Goal: Task Accomplishment & Management: Manage account settings

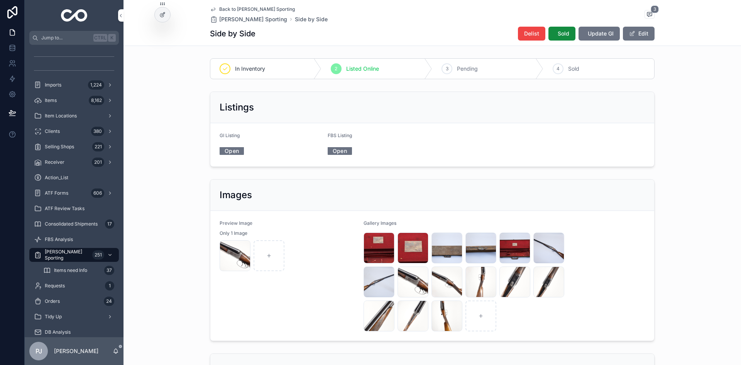
scroll to position [551, 0]
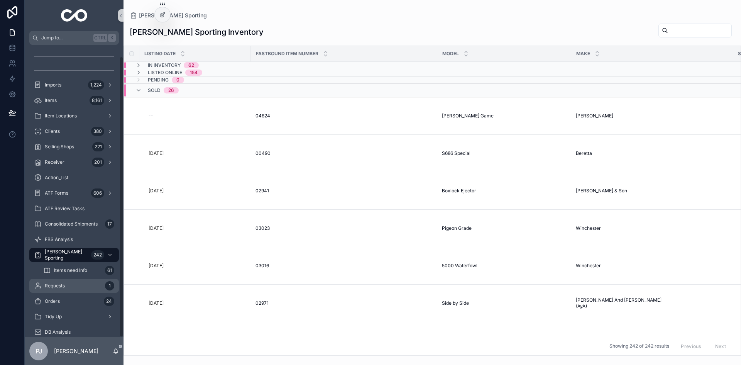
scroll to position [12, 0]
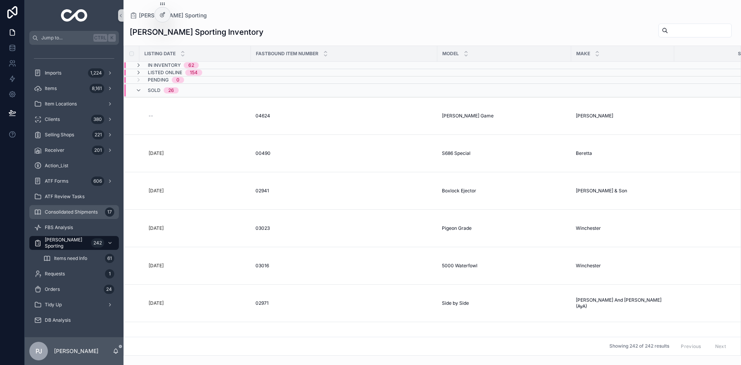
click at [70, 217] on div "Consolidated Shipments 17" at bounding box center [74, 212] width 80 height 12
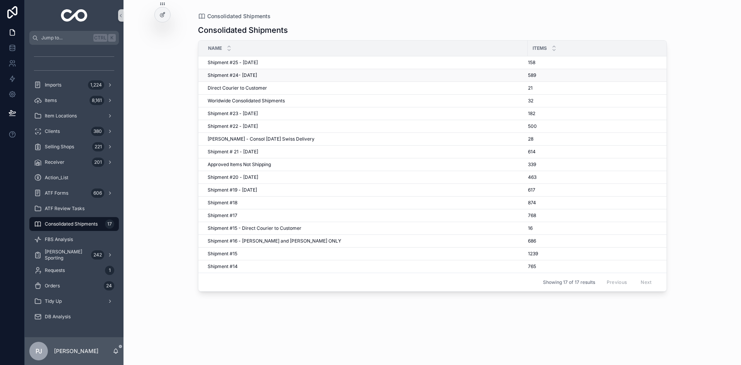
click at [247, 76] on span "Shipment #24- Sep'25" at bounding box center [232, 75] width 49 height 6
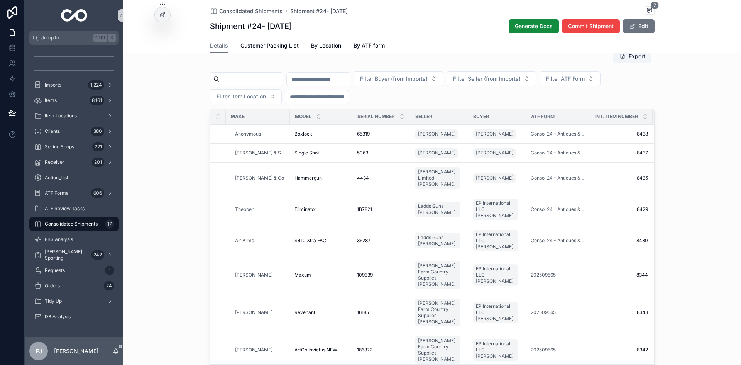
scroll to position [67, 0]
click at [428, 82] on span "Filter Buyer (from Imports)" at bounding box center [394, 79] width 68 height 8
type input "****"
click at [436, 113] on span "EP International LLC Peter Johansen" at bounding box center [430, 111] width 77 height 8
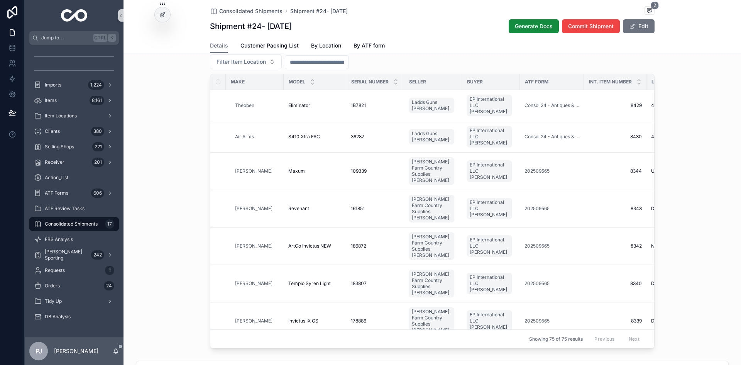
scroll to position [100, 0]
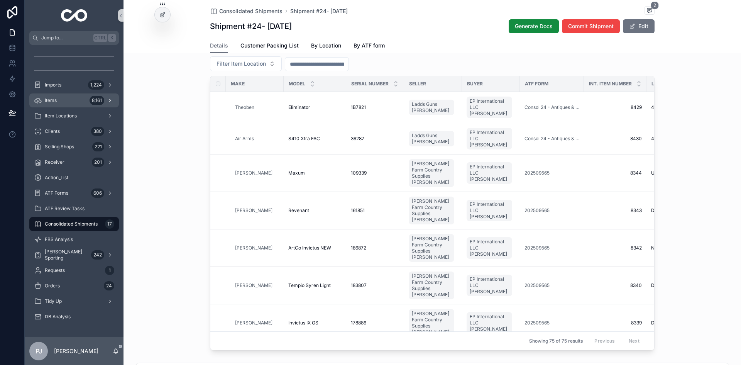
click at [55, 95] on div "Items 8,161" at bounding box center [74, 100] width 80 height 12
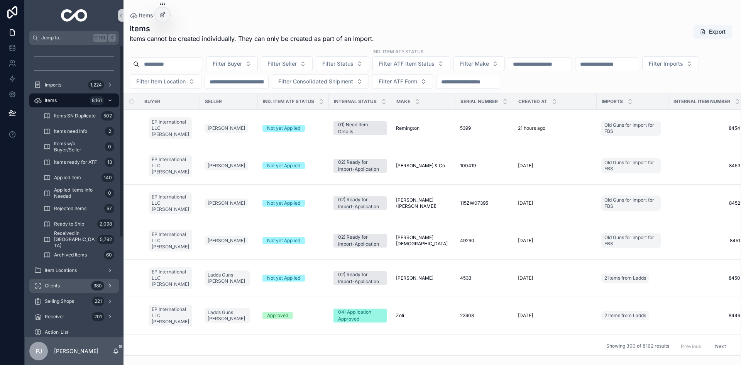
scroll to position [151, 0]
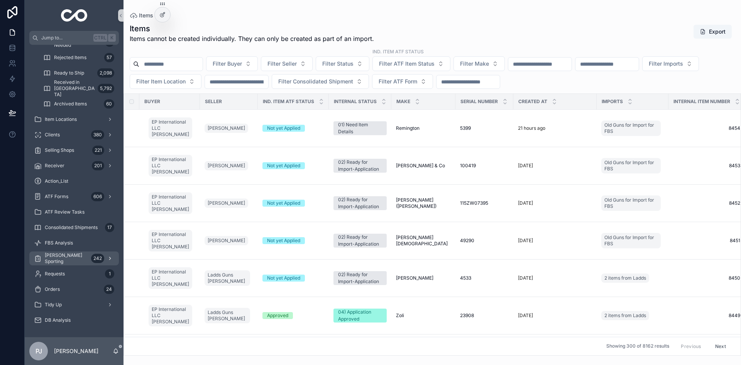
click at [65, 259] on span "[PERSON_NAME] Sporting" at bounding box center [66, 258] width 43 height 12
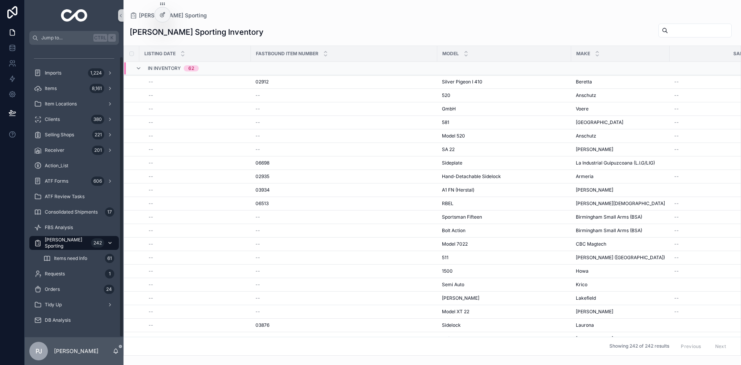
scroll to position [12, 0]
click at [688, 27] on input "scrollable content" at bounding box center [699, 30] width 63 height 11
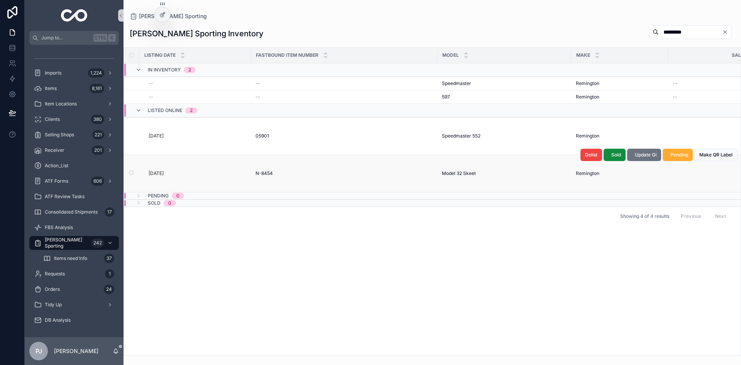
type input "*********"
click at [465, 173] on span "Model 32 Skeet" at bounding box center [459, 173] width 34 height 6
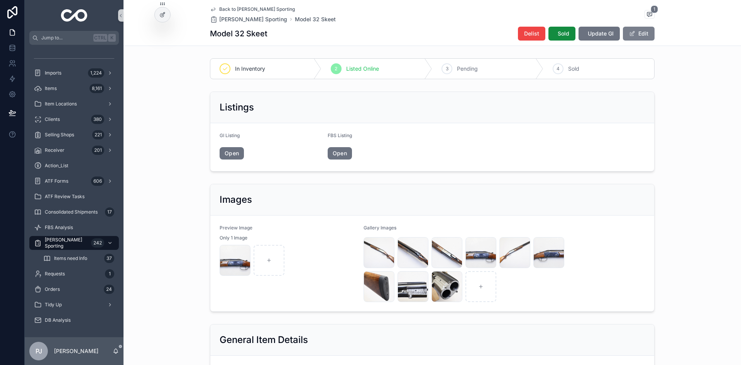
click at [646, 34] on button "Edit" at bounding box center [639, 34] width 32 height 14
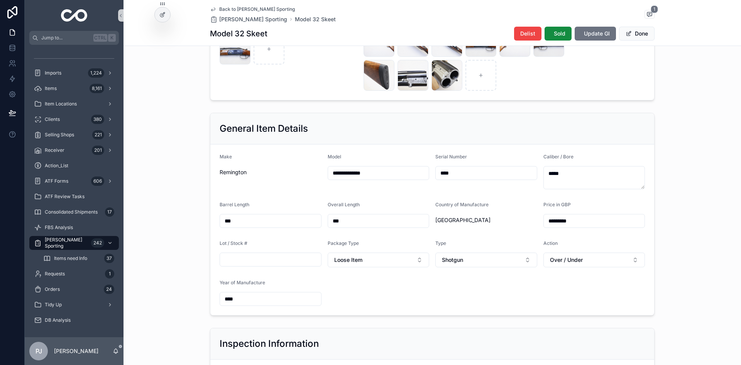
scroll to position [208, 0]
click at [640, 30] on button "Done" at bounding box center [637, 34] width 36 height 14
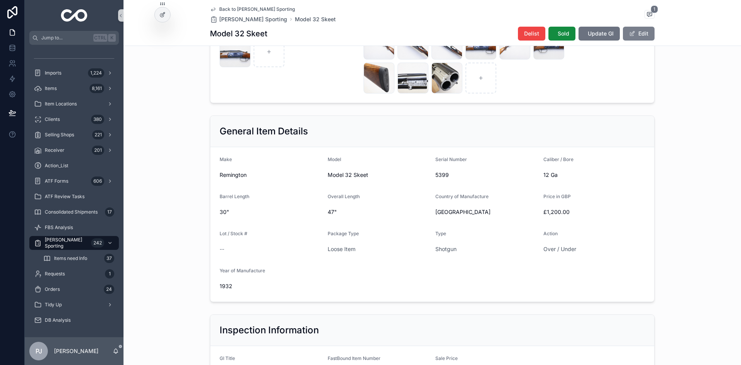
scroll to position [211, 0]
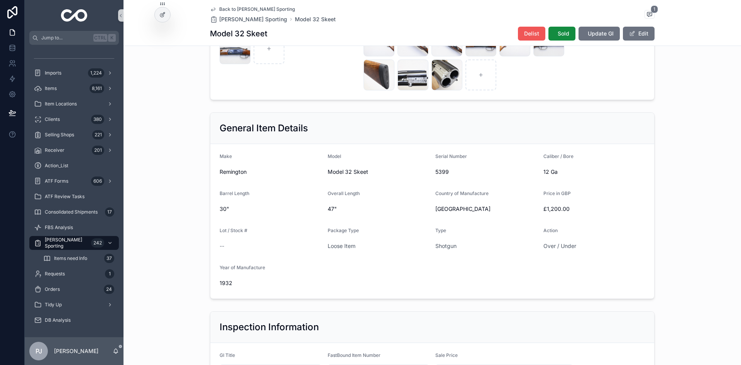
click at [529, 33] on span "Delist" at bounding box center [531, 34] width 15 height 8
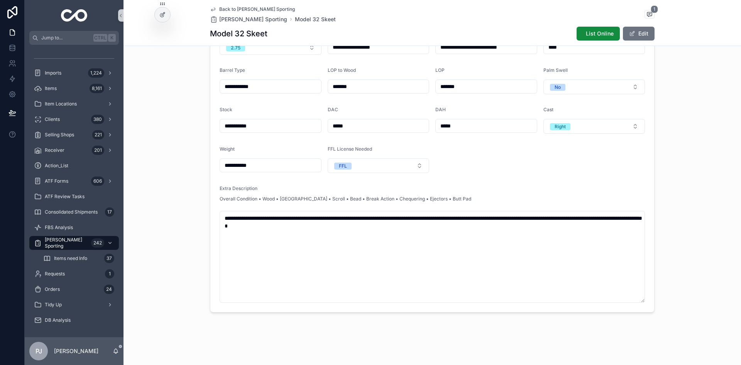
scroll to position [540, 0]
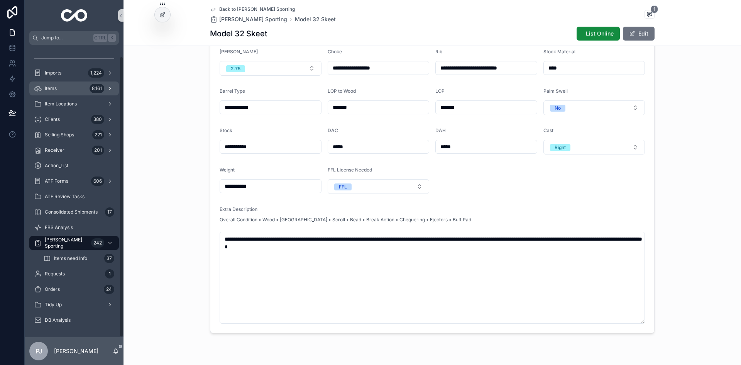
click at [67, 86] on div "Items 8,161" at bounding box center [74, 88] width 80 height 12
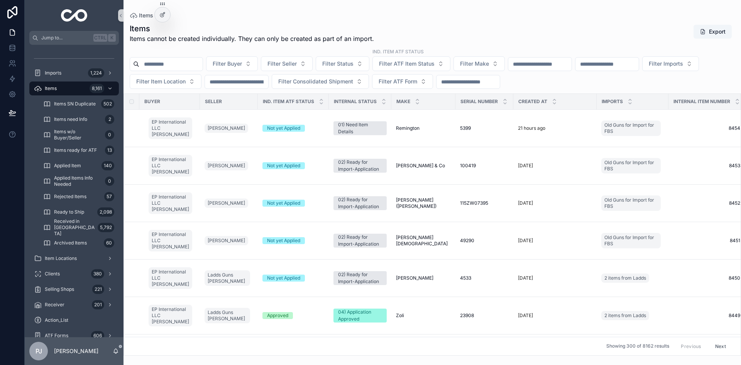
click at [563, 60] on input "scrollable content" at bounding box center [539, 64] width 63 height 11
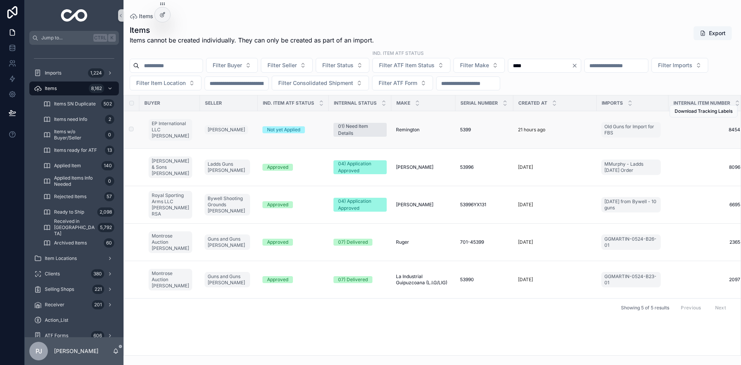
type input "****"
click at [413, 131] on span "Remington" at bounding box center [408, 130] width 24 height 6
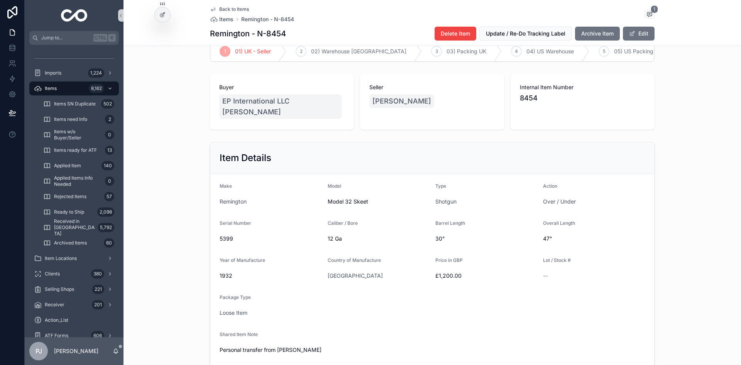
scroll to position [59, 0]
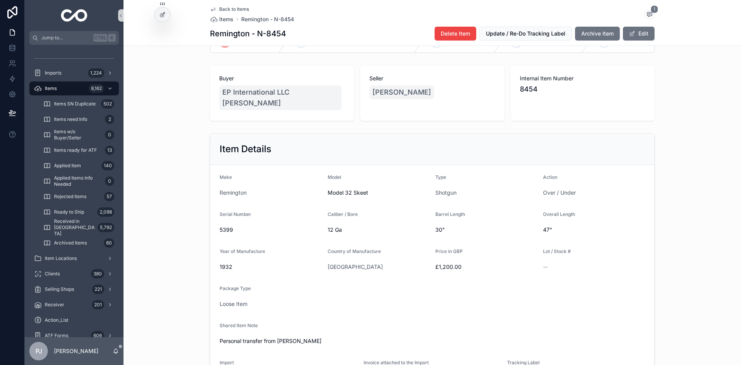
click at [638, 26] on div "Delete Item Update / Re-Do Tracking Label Archive Item Edit" at bounding box center [541, 33] width 226 height 15
click at [638, 31] on button "Edit" at bounding box center [639, 34] width 32 height 14
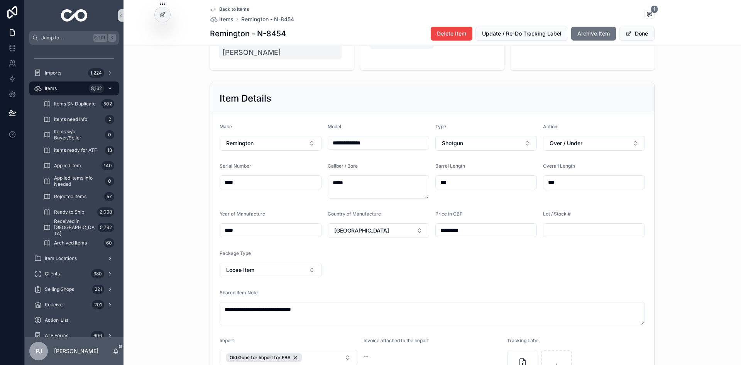
scroll to position [110, 0]
click at [166, 210] on div "**********" at bounding box center [431, 236] width 617 height 314
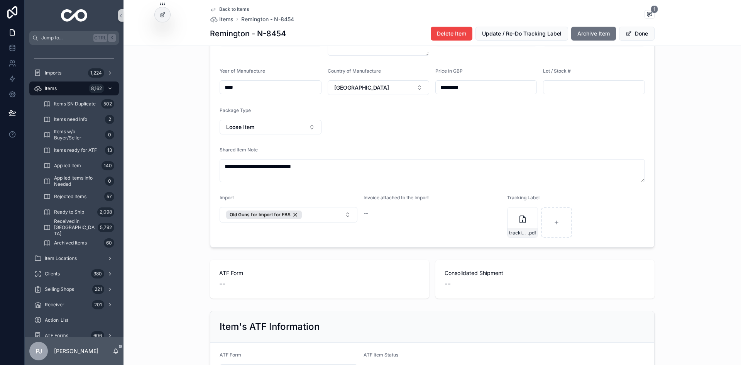
scroll to position [253, 0]
click at [626, 35] on span "scrollable content" at bounding box center [629, 33] width 6 height 6
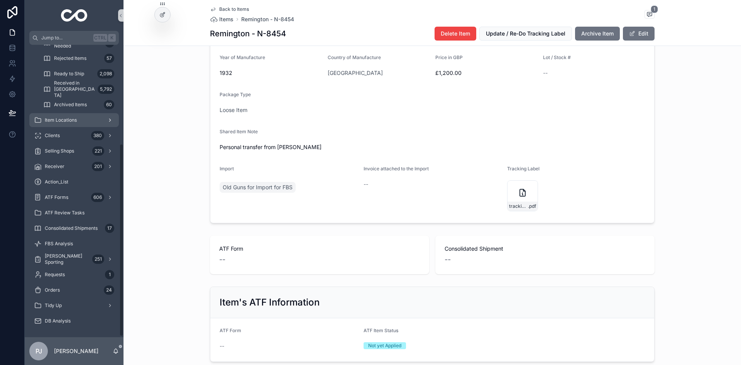
scroll to position [151, 0]
click at [55, 260] on span "[PERSON_NAME] Sporting" at bounding box center [67, 258] width 44 height 12
